Goal: Task Accomplishment & Management: Use online tool/utility

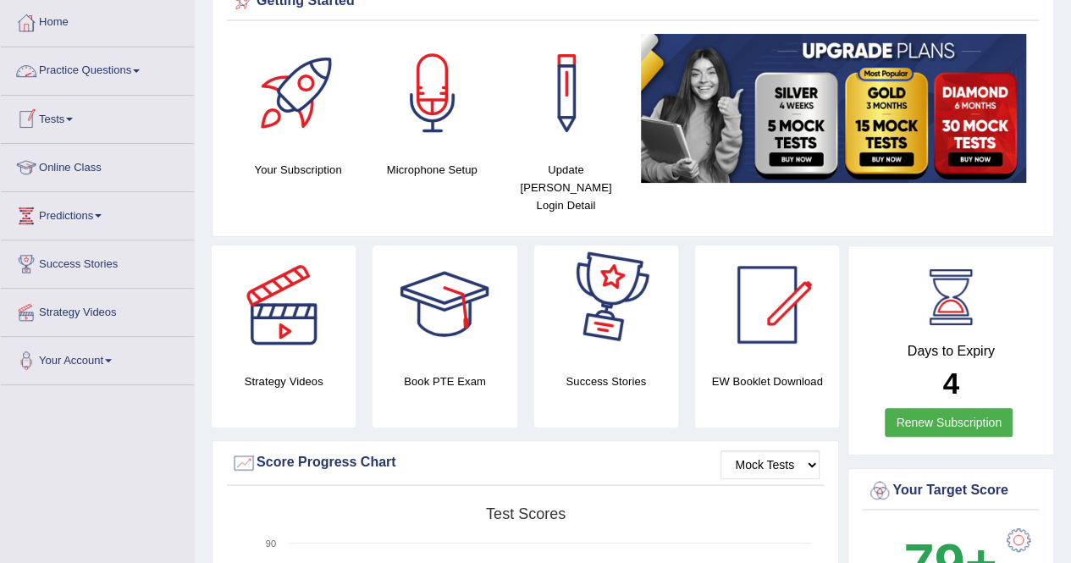
click at [47, 128] on link "Tests" at bounding box center [97, 117] width 193 height 42
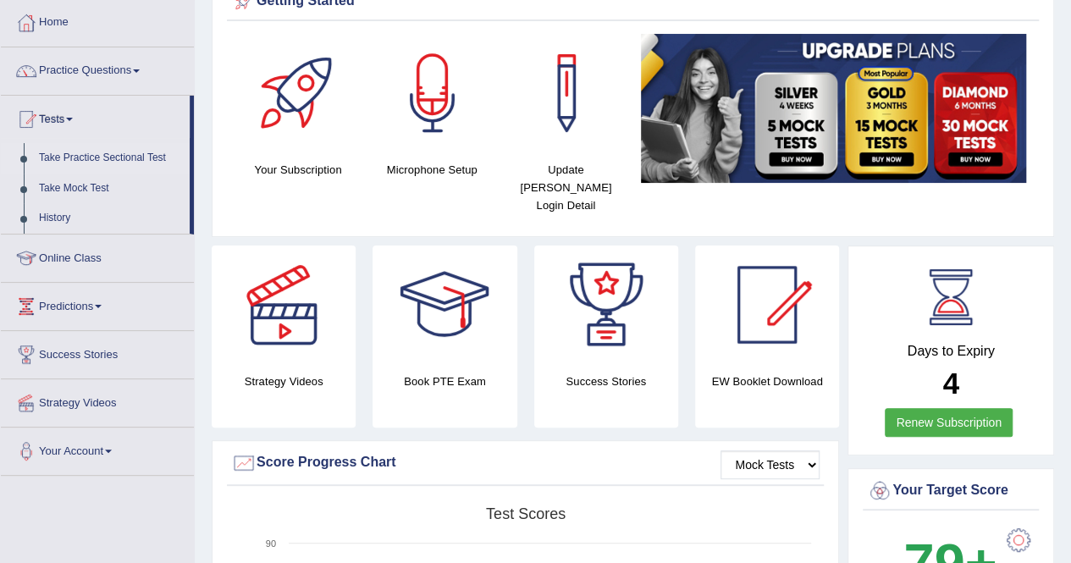
click at [77, 158] on link "Take Practice Sectional Test" at bounding box center [110, 158] width 158 height 30
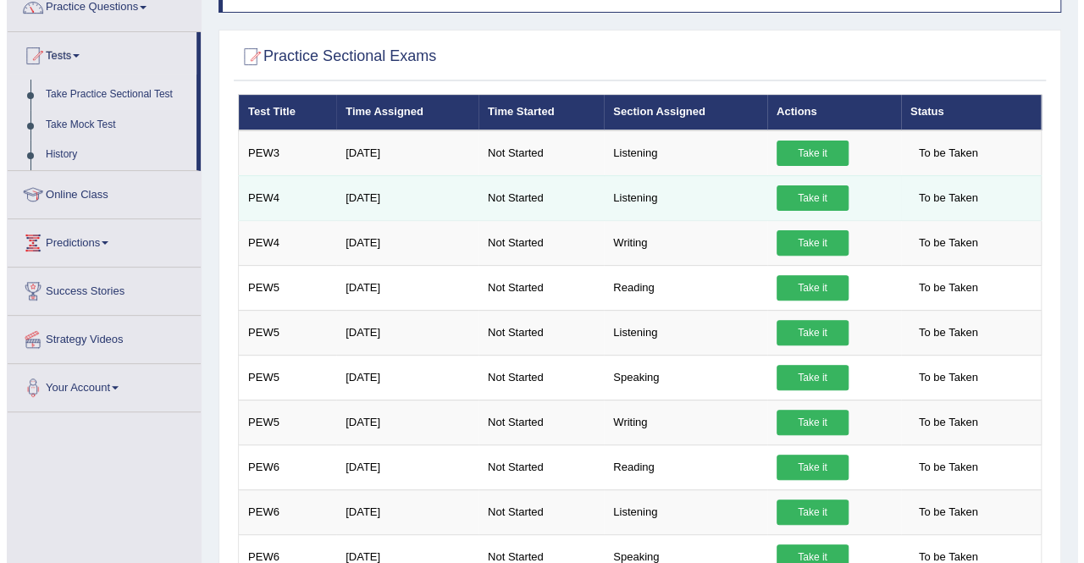
scroll to position [169, 0]
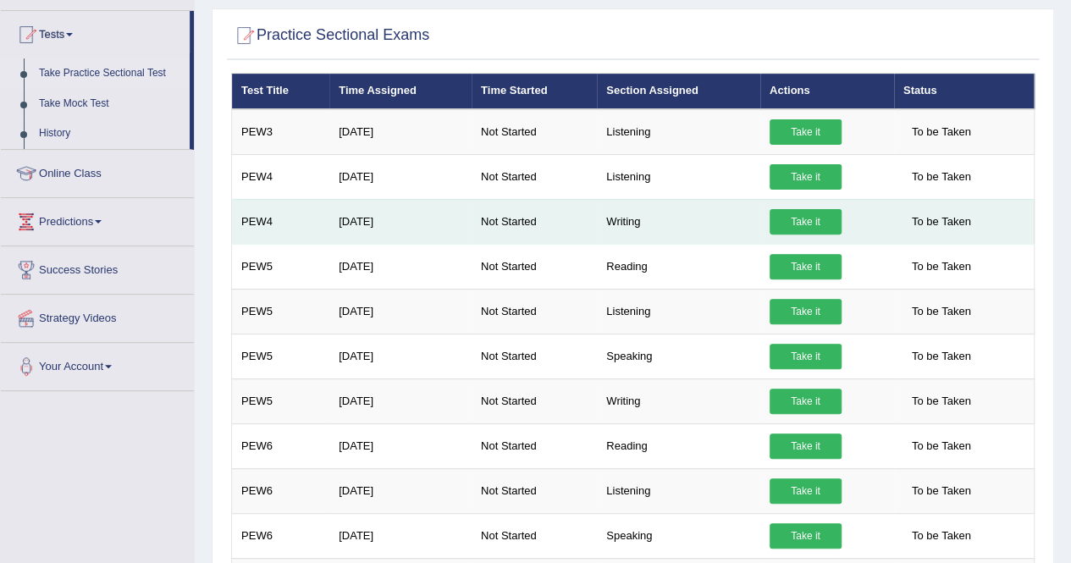
click at [809, 229] on link "Take it" at bounding box center [806, 221] width 72 height 25
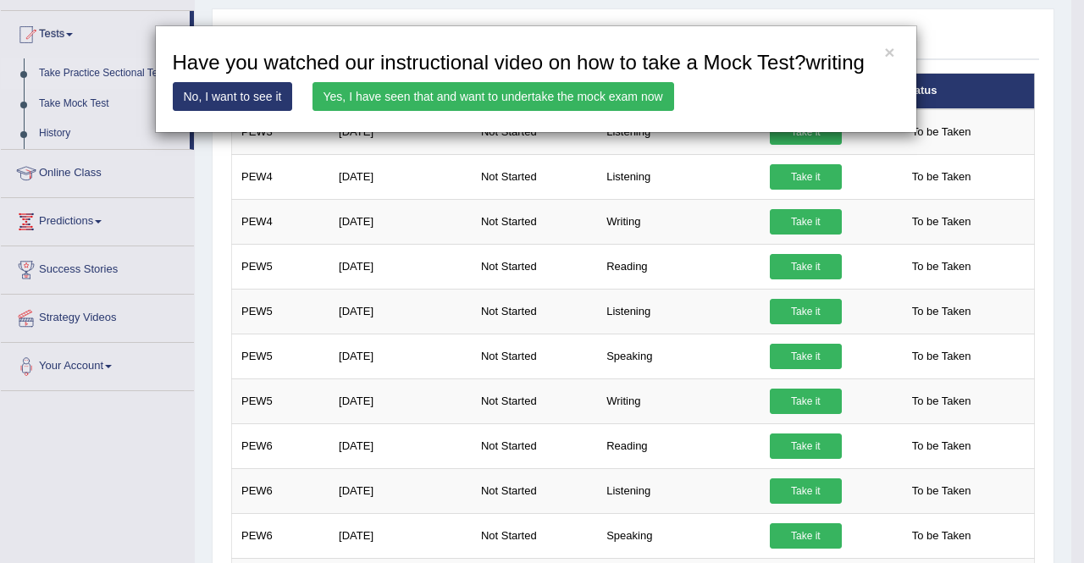
click at [556, 85] on link "Yes, I have seen that and want to undertake the mock exam now" at bounding box center [493, 96] width 362 height 29
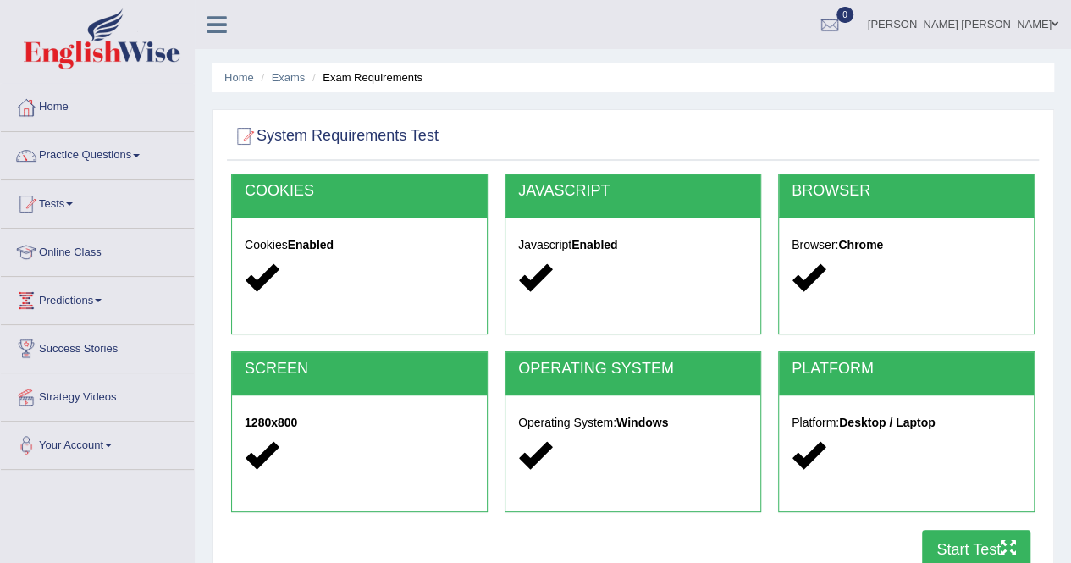
click at [947, 538] on button "Start Test" at bounding box center [976, 549] width 108 height 39
